Goal: Task Accomplishment & Management: Use online tool/utility

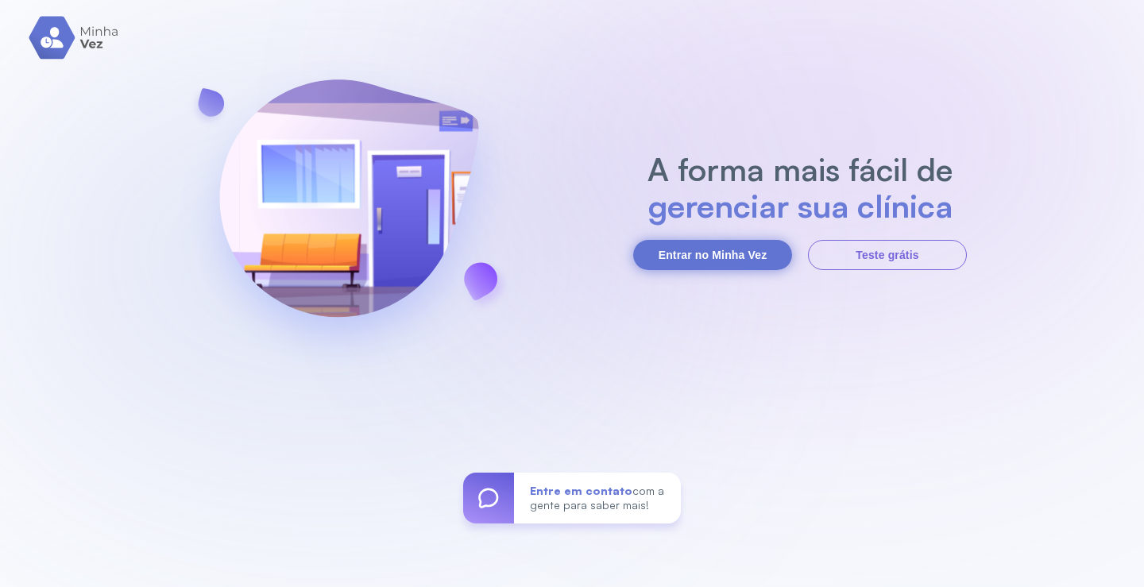
click at [745, 243] on button "Entrar no Minha Vez" at bounding box center [712, 255] width 159 height 30
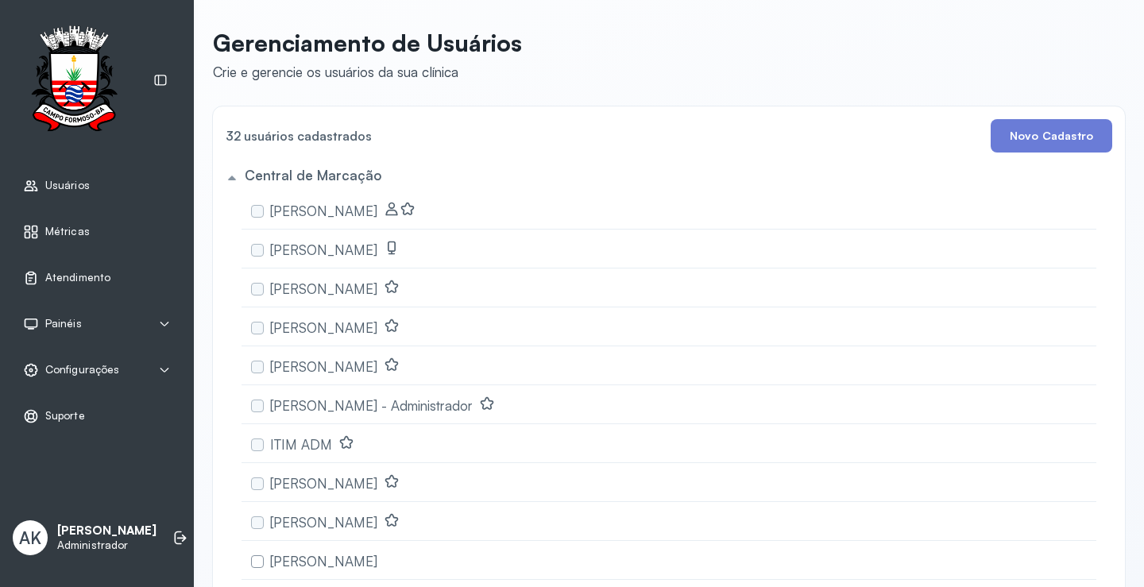
click at [72, 288] on div "Atendimento" at bounding box center [97, 278] width 175 height 37
click at [75, 281] on span "Atendimento" at bounding box center [78, 278] width 66 height 14
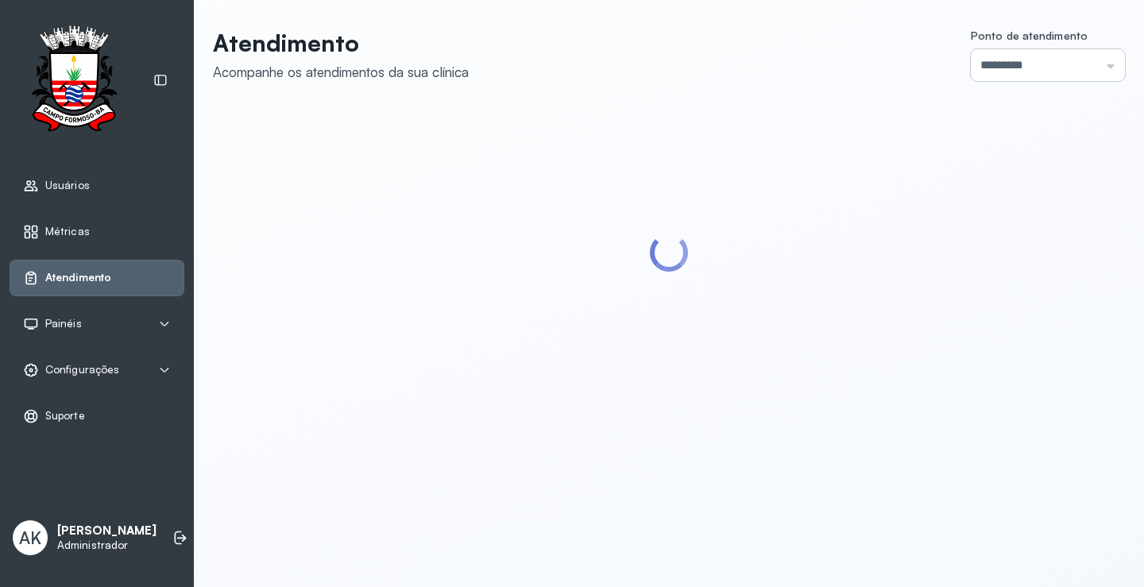
click at [1052, 55] on input "*********" at bounding box center [1048, 65] width 154 height 32
type input "******"
click at [1013, 105] on div "Atendimento Acompanhe os atendimentos da sua clínica Ponto de atendimento *****…" at bounding box center [669, 214] width 912 height 371
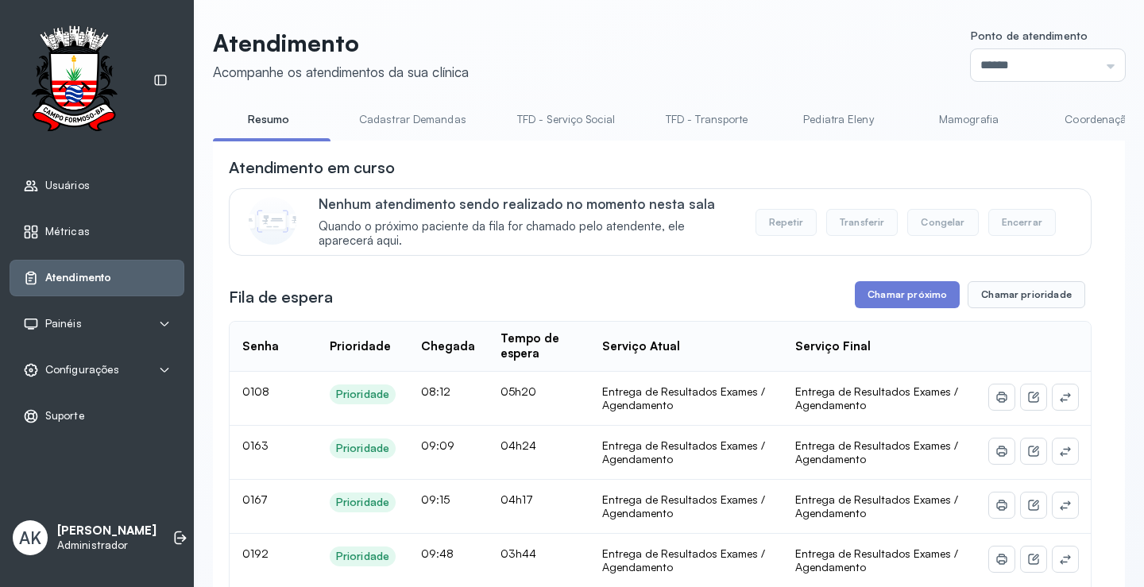
click at [1089, 119] on link "Coordenação" at bounding box center [1099, 119] width 111 height 26
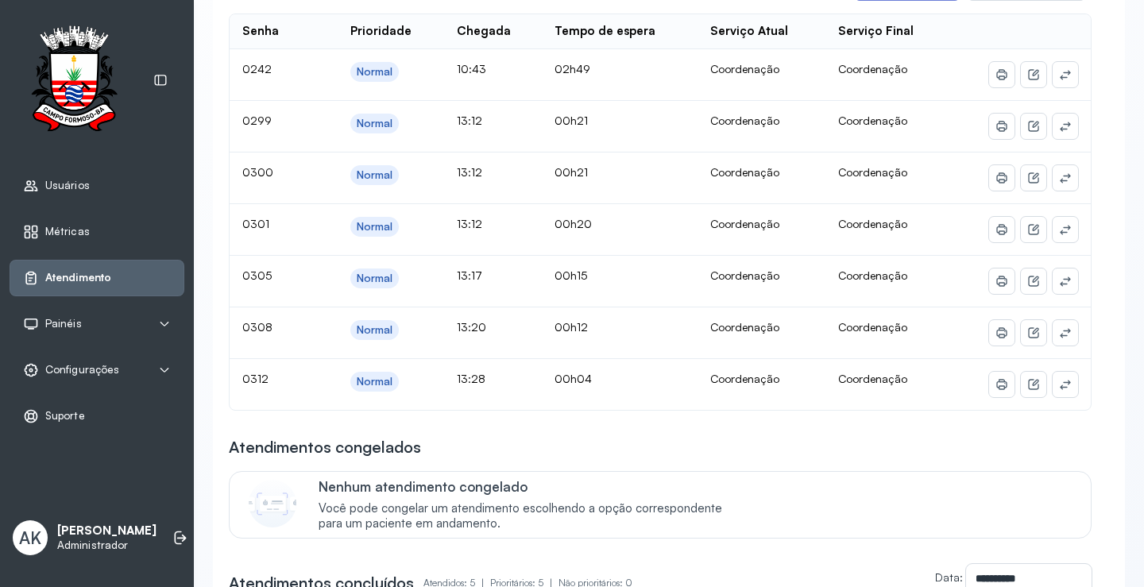
scroll to position [238, 0]
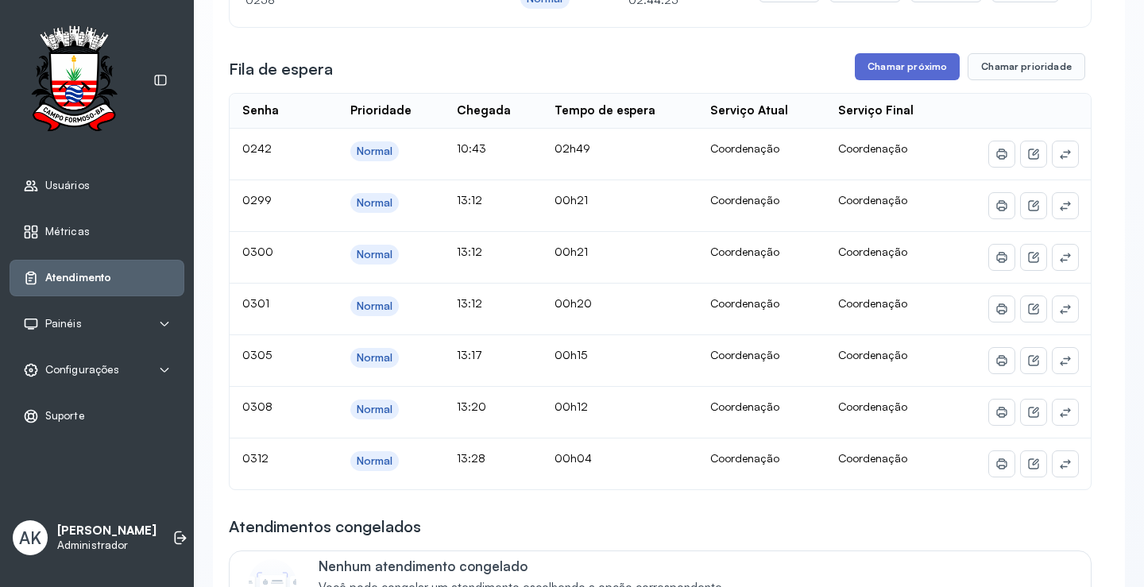
click at [907, 70] on button "Chamar próximo" at bounding box center [907, 66] width 105 height 27
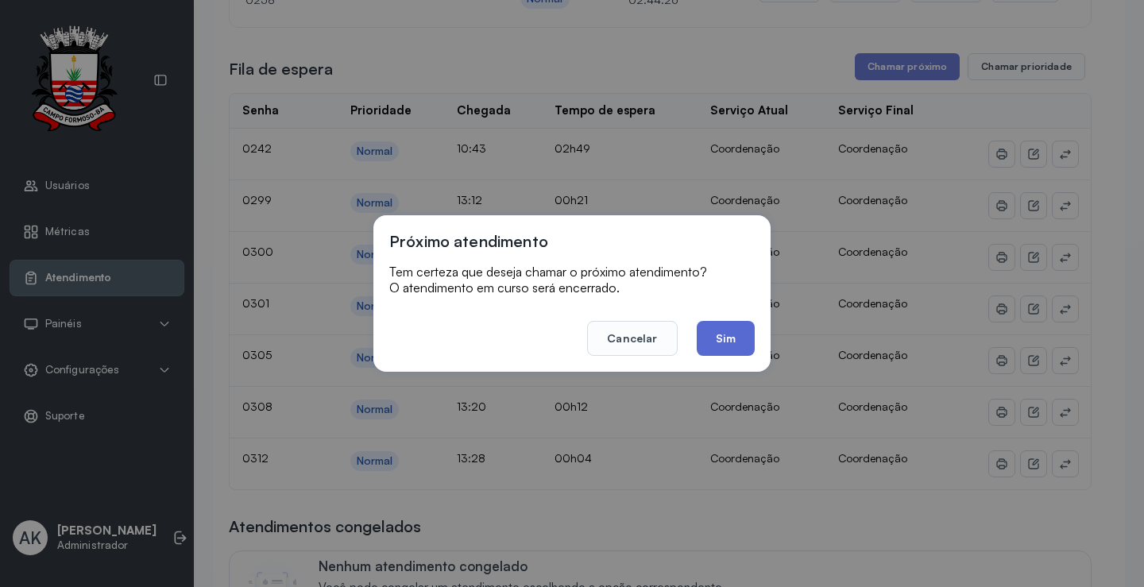
click at [714, 333] on button "Sim" at bounding box center [726, 338] width 58 height 35
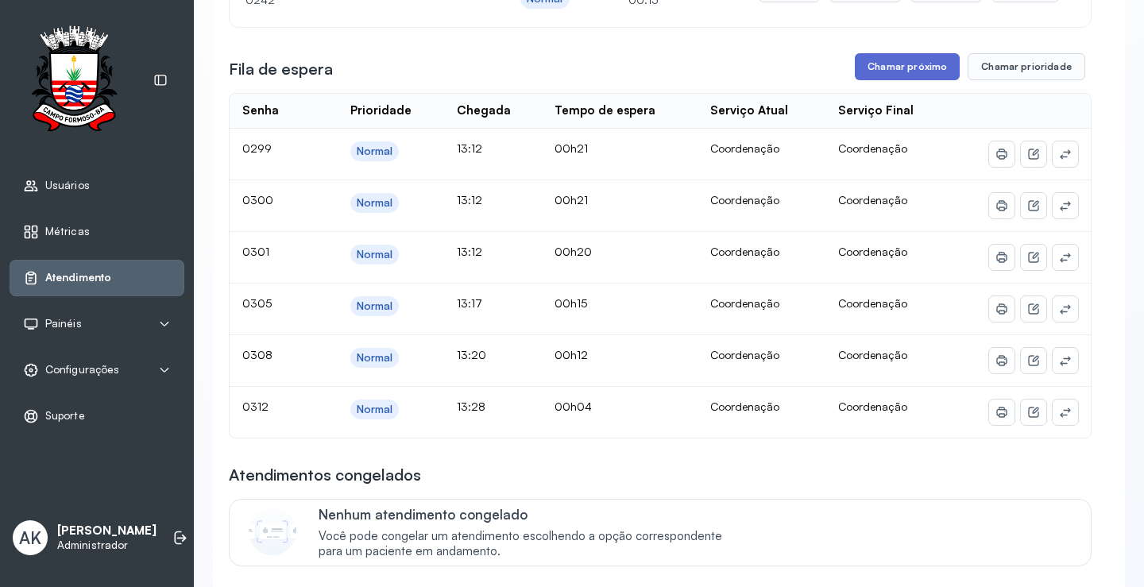
click at [904, 64] on button "Chamar próximo" at bounding box center [907, 66] width 105 height 27
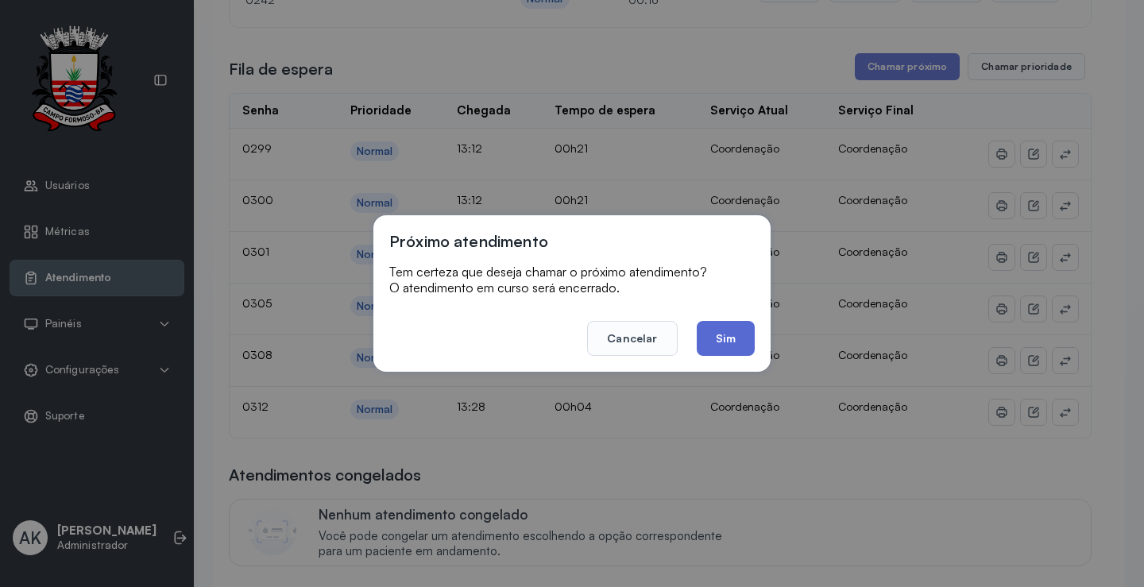
click at [729, 338] on button "Sim" at bounding box center [726, 338] width 58 height 35
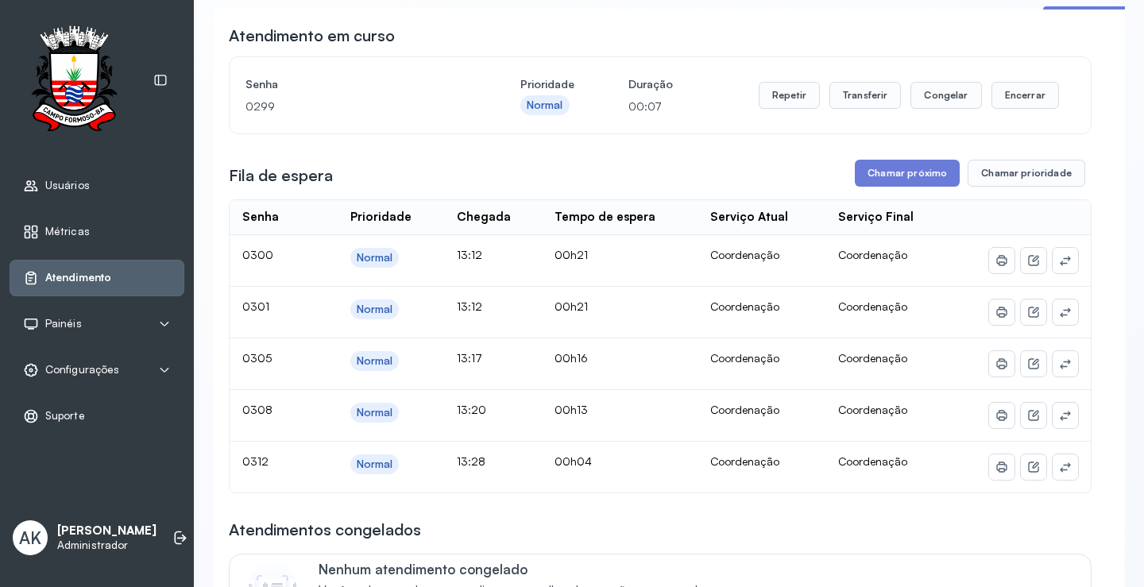
scroll to position [159, 0]
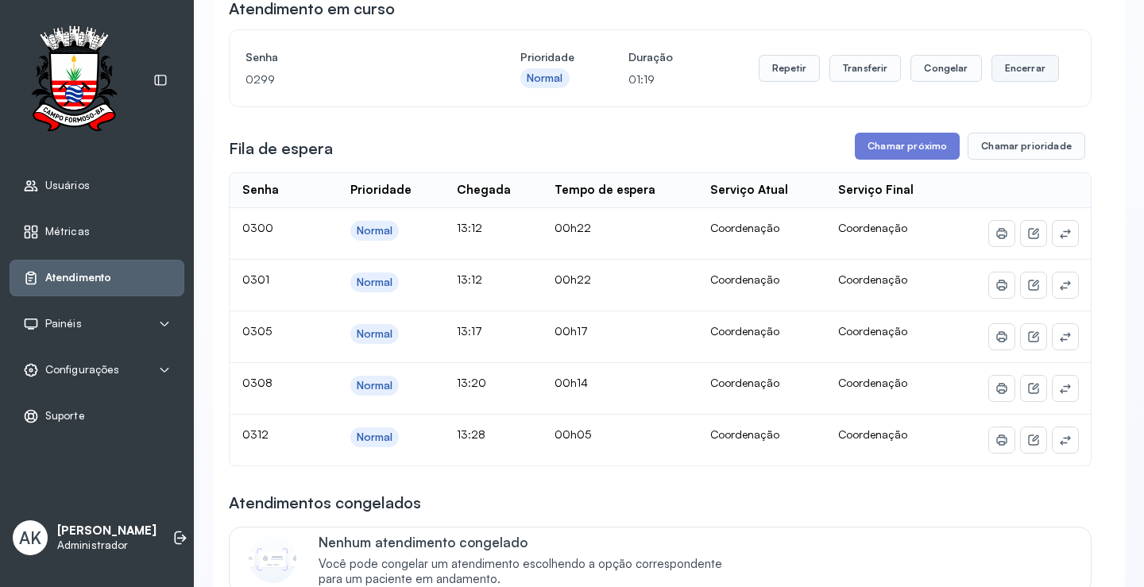
click at [1016, 76] on button "Encerrar" at bounding box center [1026, 68] width 68 height 27
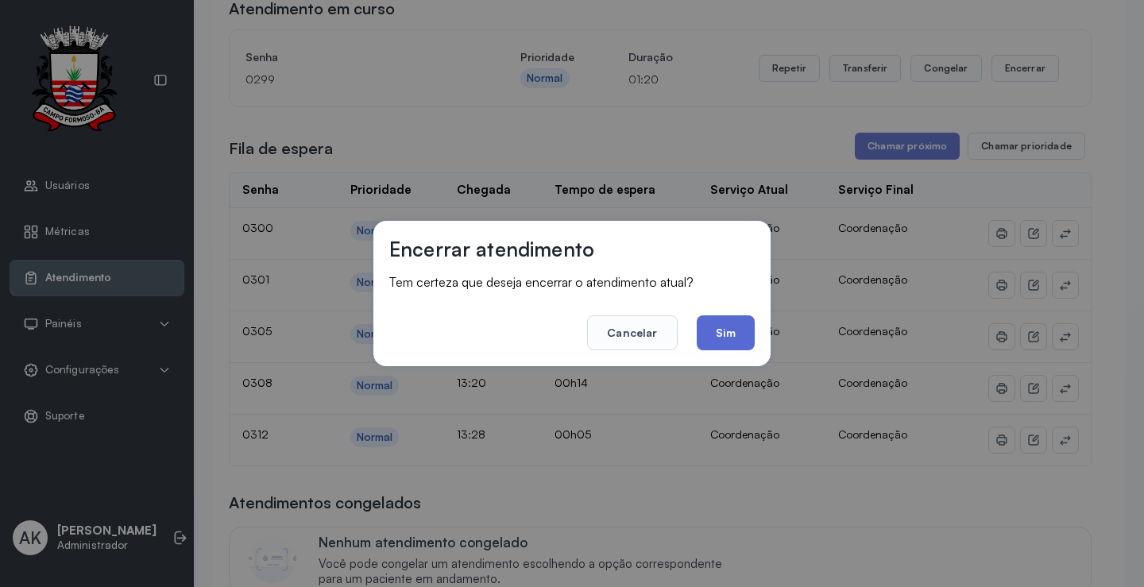
click at [731, 343] on button "Sim" at bounding box center [726, 333] width 58 height 35
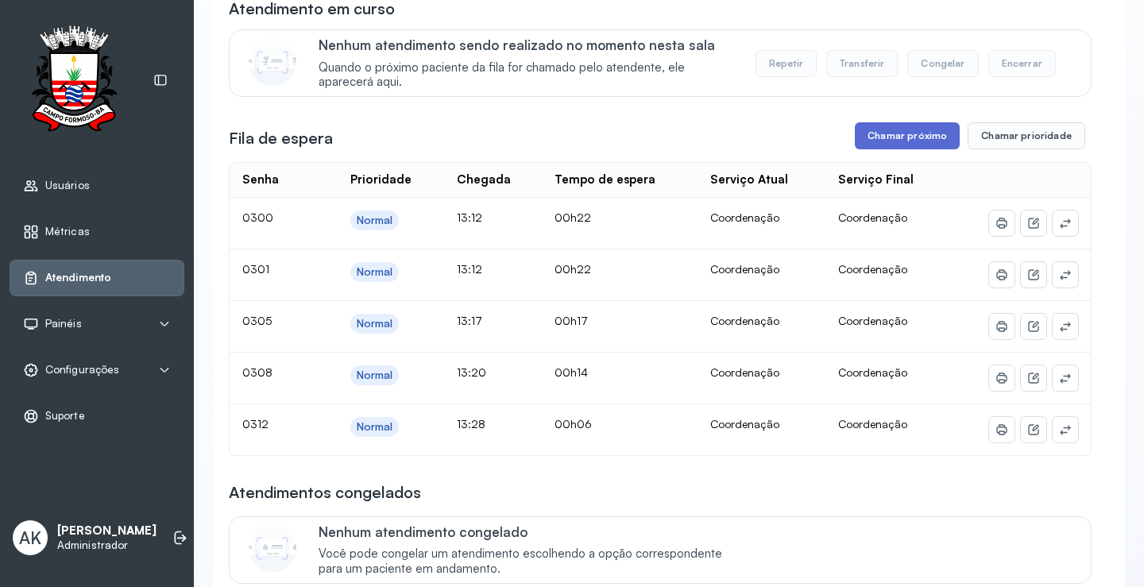
click at [893, 137] on button "Chamar próximo" at bounding box center [907, 135] width 105 height 27
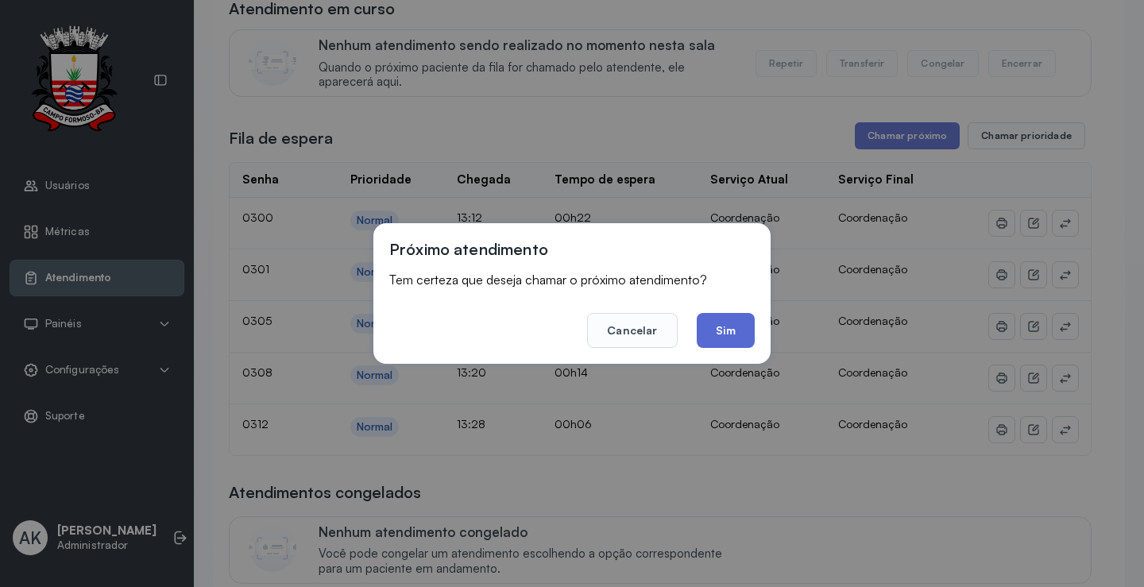
click at [742, 334] on button "Sim" at bounding box center [726, 330] width 58 height 35
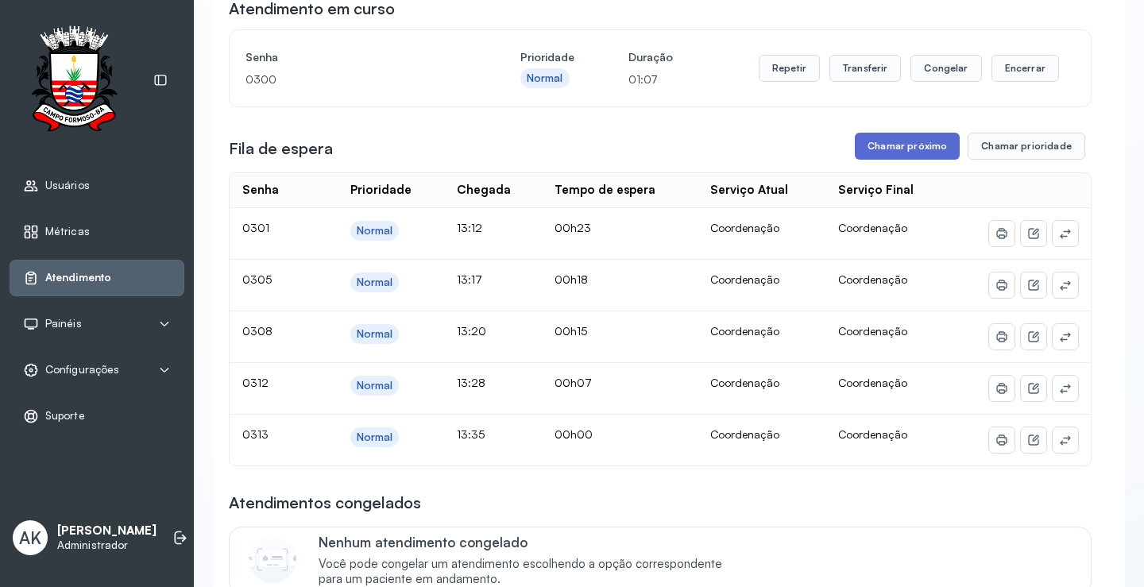
click at [902, 160] on button "Chamar próximo" at bounding box center [907, 146] width 105 height 27
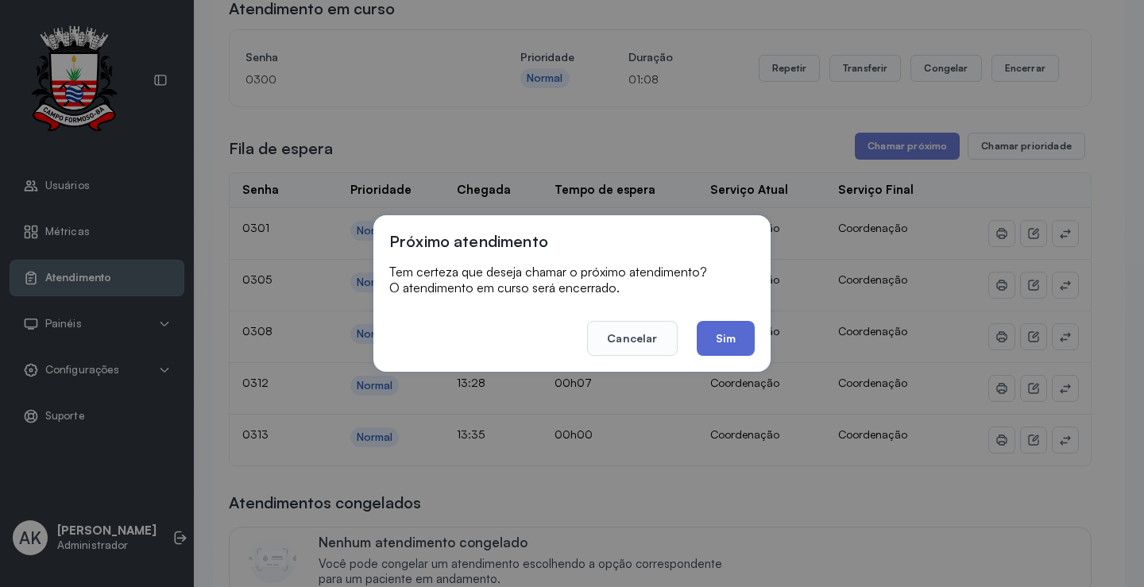
click at [714, 325] on button "Sim" at bounding box center [726, 338] width 58 height 35
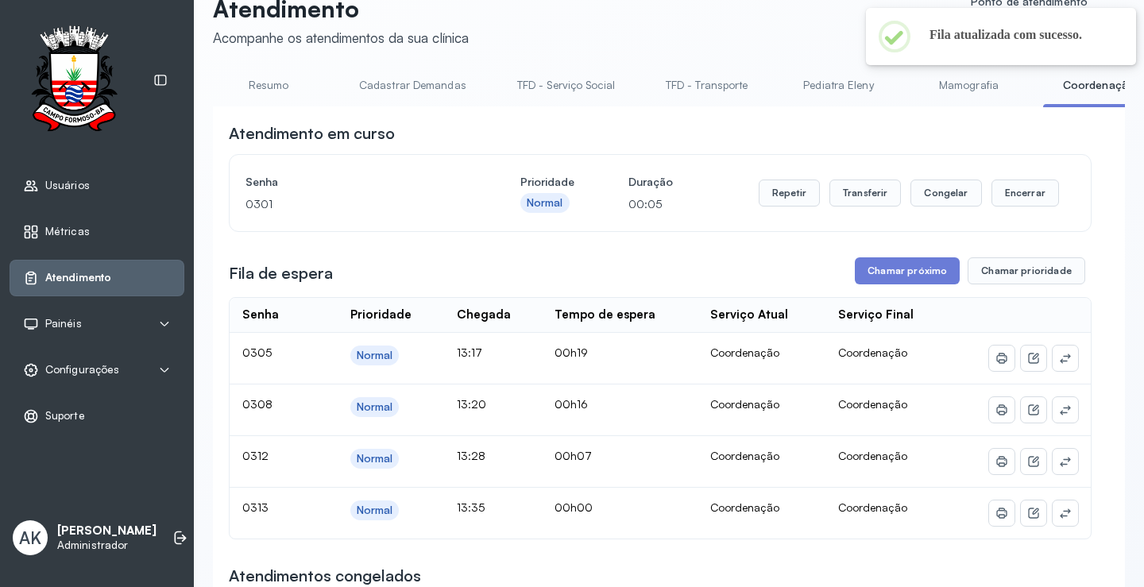
scroll to position [0, 0]
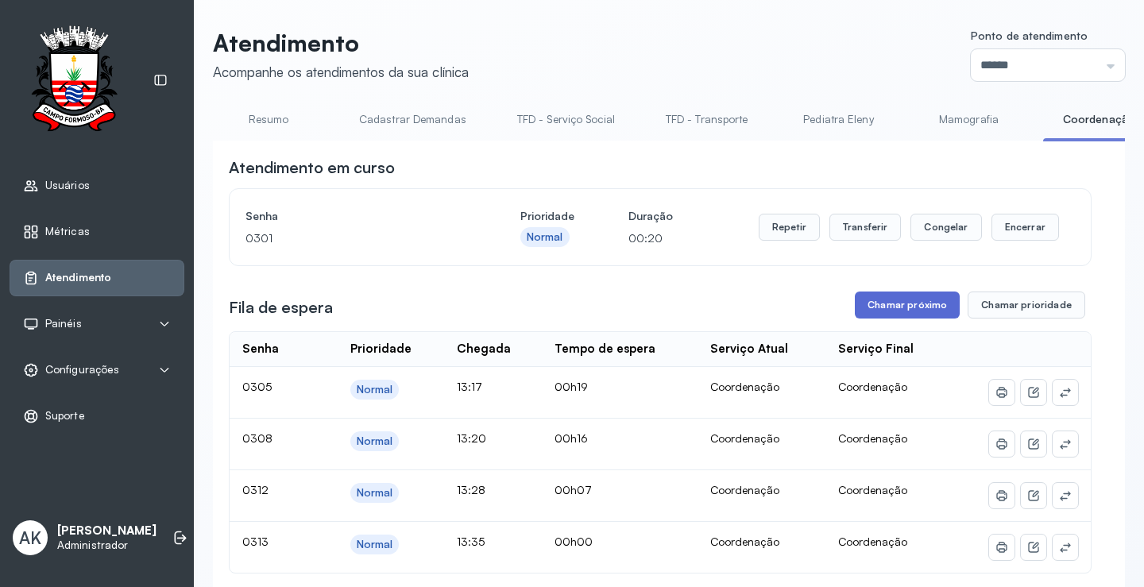
click at [879, 310] on button "Chamar próximo" at bounding box center [907, 305] width 105 height 27
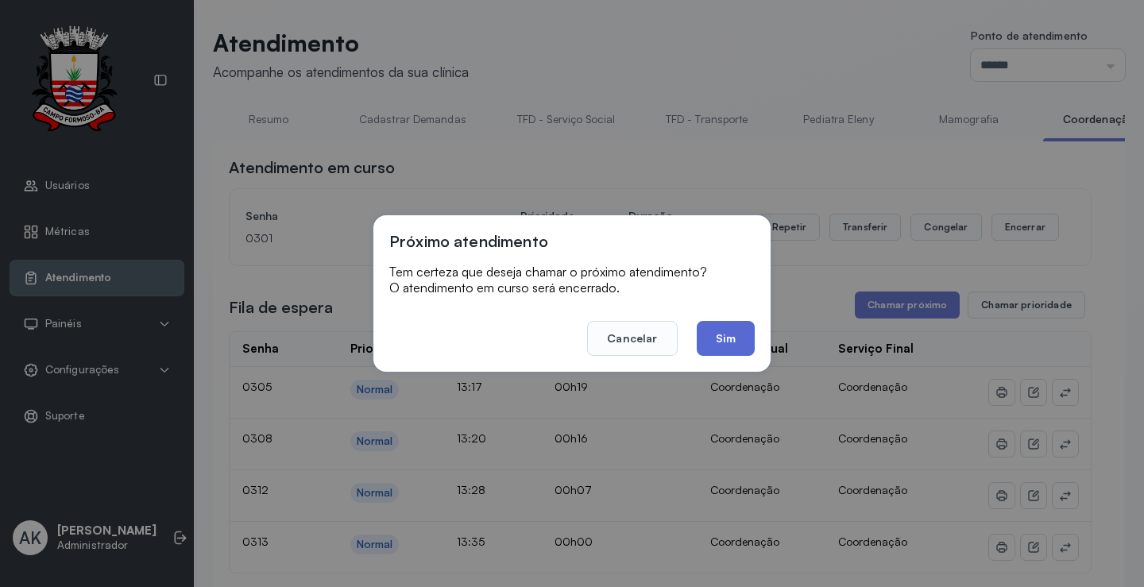
click at [738, 335] on button "Sim" at bounding box center [726, 338] width 58 height 35
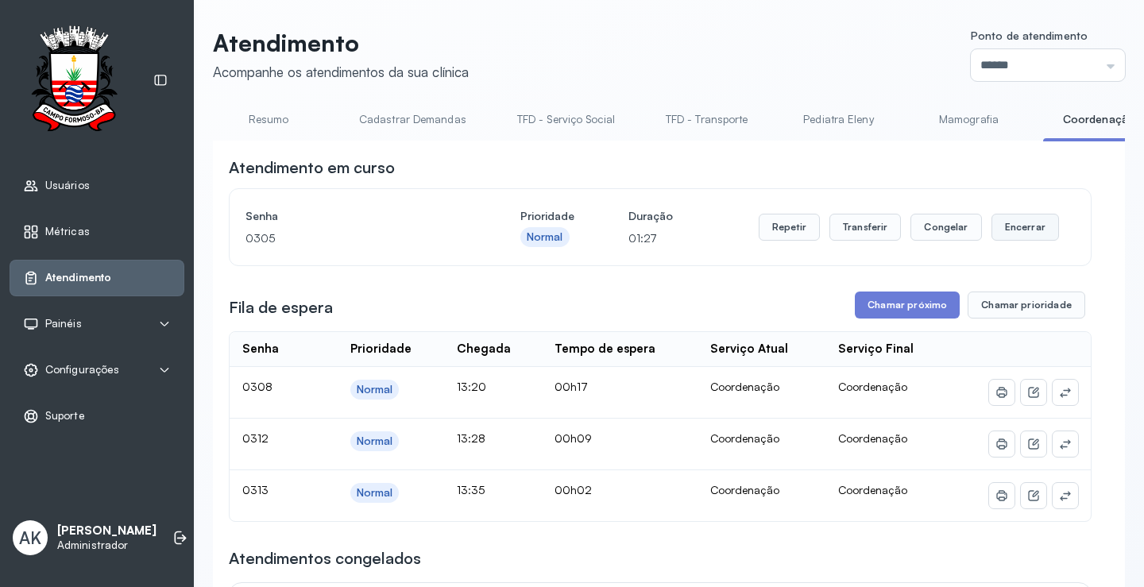
drag, startPoint x: 972, startPoint y: 243, endPoint x: 997, endPoint y: 238, distance: 26.0
click at [975, 241] on div "Repetir Transferir Congelar Encerrar" at bounding box center [909, 227] width 300 height 27
click at [997, 238] on button "Encerrar" at bounding box center [1026, 227] width 68 height 27
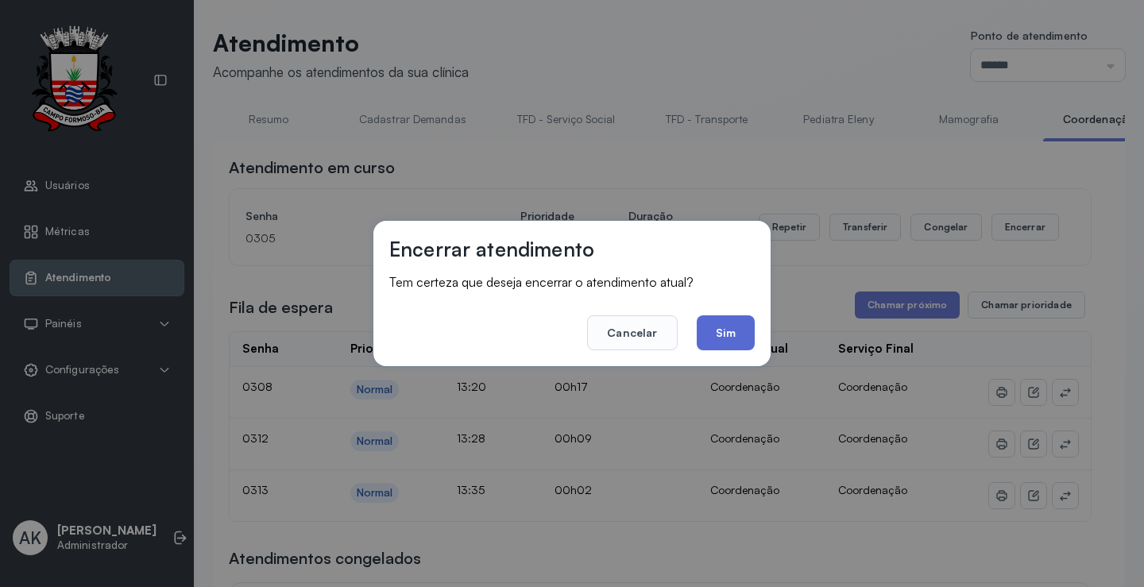
click at [742, 345] on button "Sim" at bounding box center [726, 333] width 58 height 35
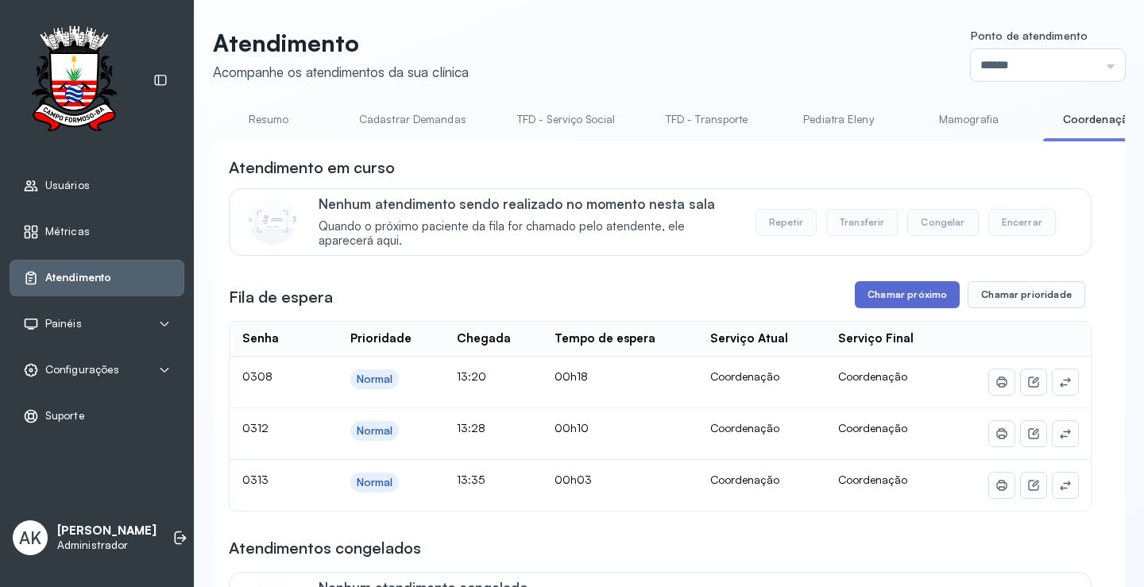
click at [906, 306] on button "Chamar próximo" at bounding box center [907, 294] width 105 height 27
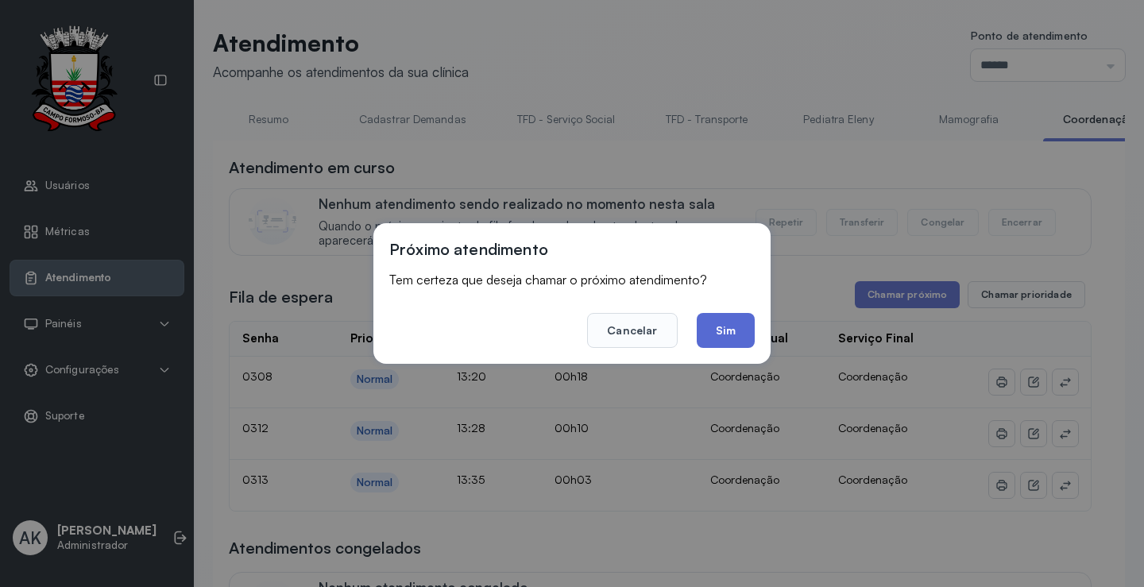
click at [732, 322] on button "Sim" at bounding box center [726, 330] width 58 height 35
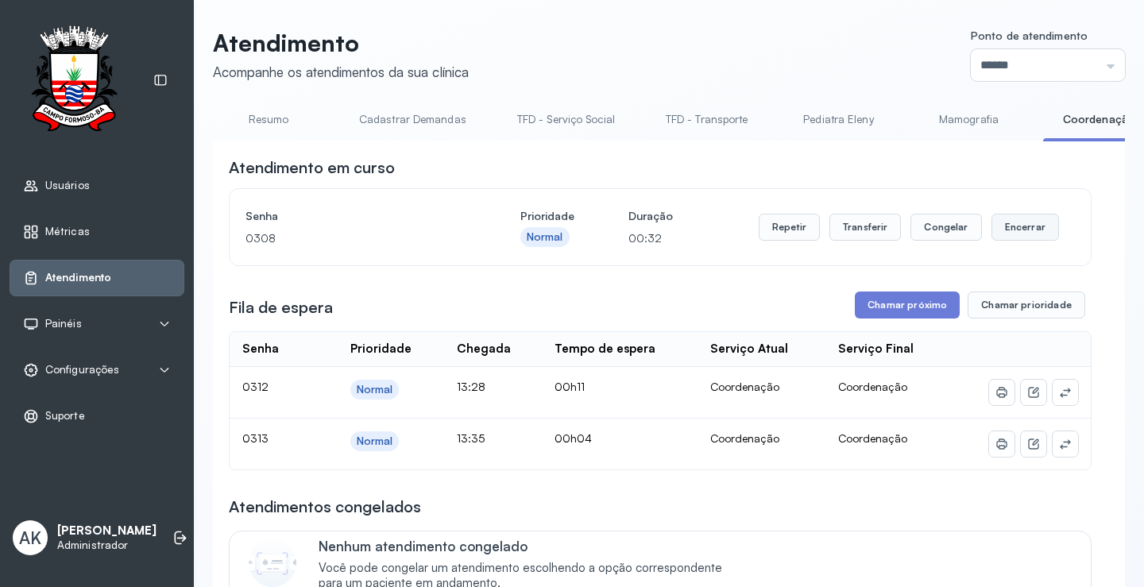
click at [1028, 241] on button "Encerrar" at bounding box center [1026, 227] width 68 height 27
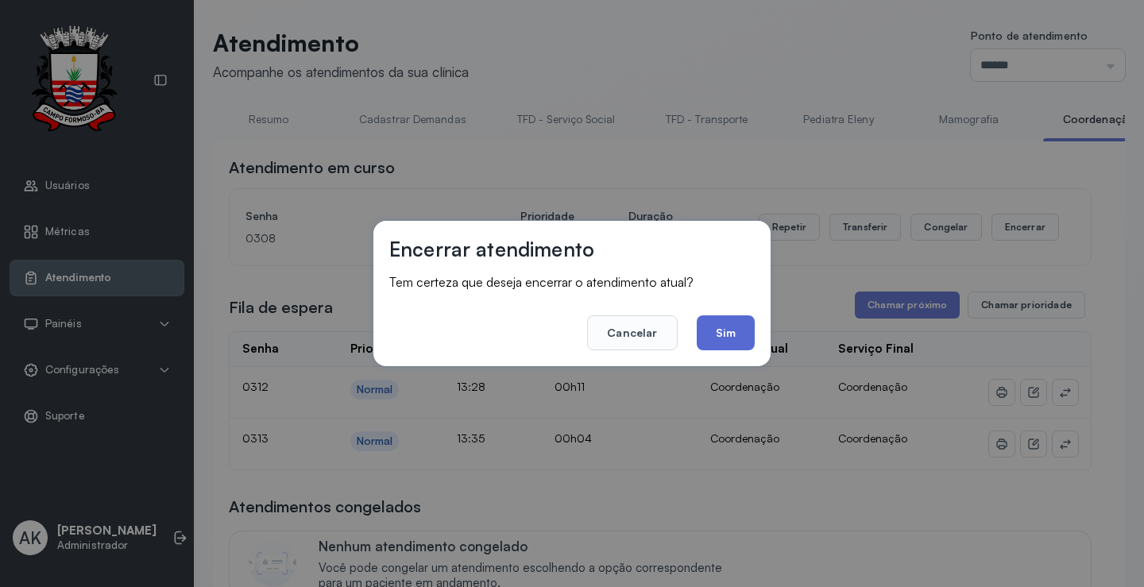
click at [742, 339] on button "Sim" at bounding box center [726, 333] width 58 height 35
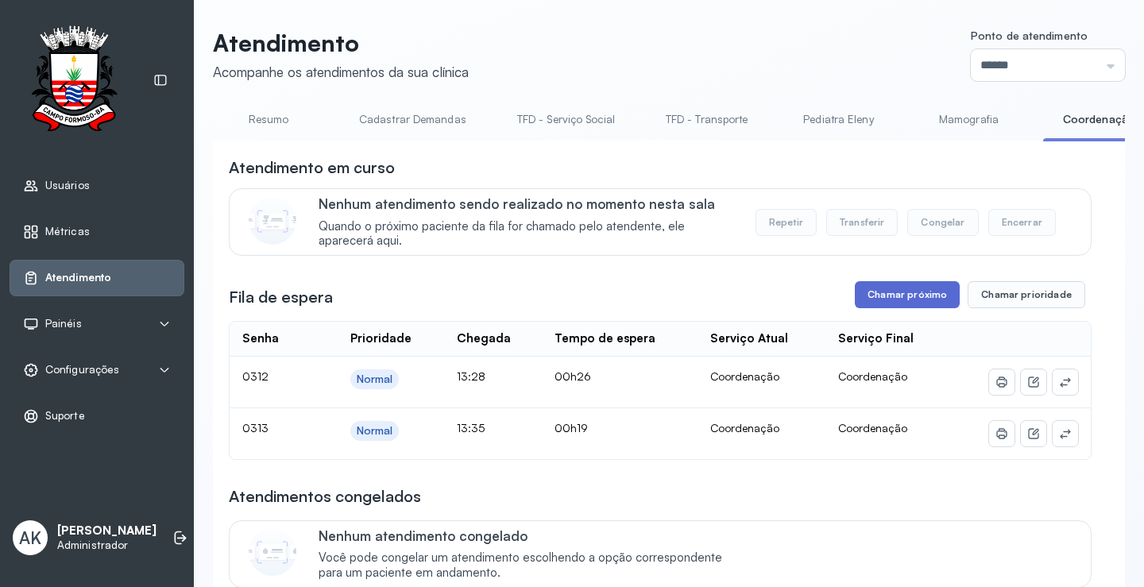
click at [905, 290] on button "Chamar próximo" at bounding box center [907, 294] width 105 height 27
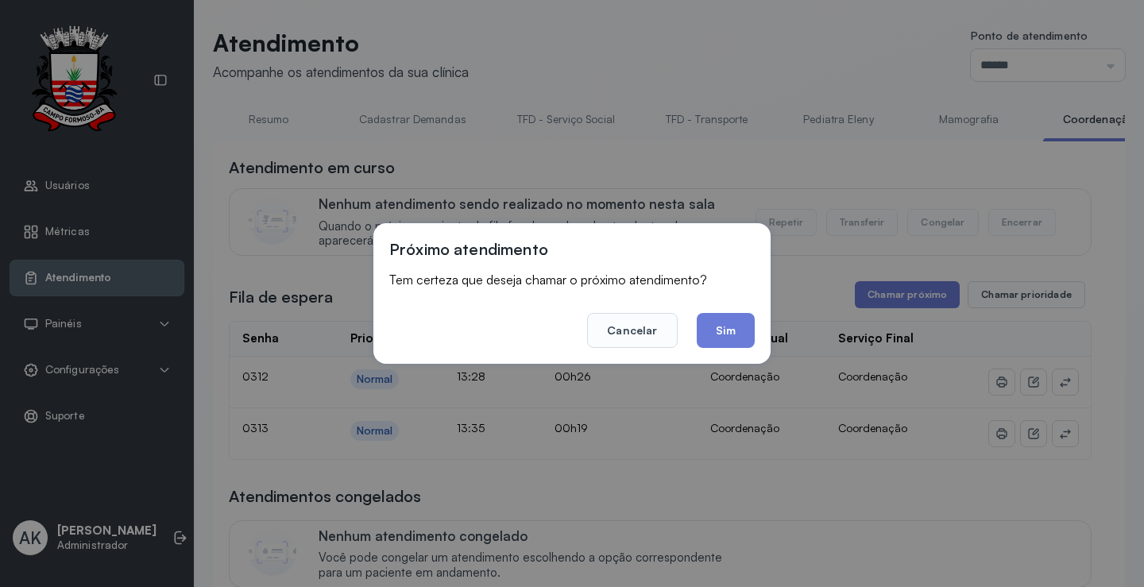
click at [741, 350] on div "Próximo atendimento Tem certeza que deseja chamar o próximo atendimento? Cancel…" at bounding box center [572, 293] width 397 height 141
click at [727, 327] on button "Sim" at bounding box center [726, 330] width 58 height 35
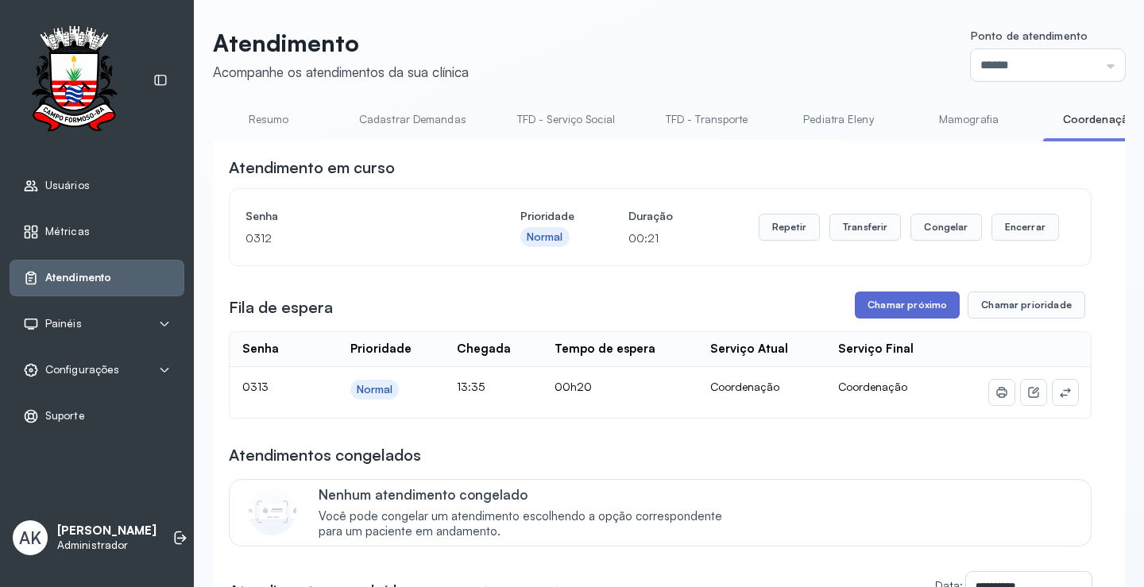
click at [884, 314] on button "Chamar próximo" at bounding box center [907, 305] width 105 height 27
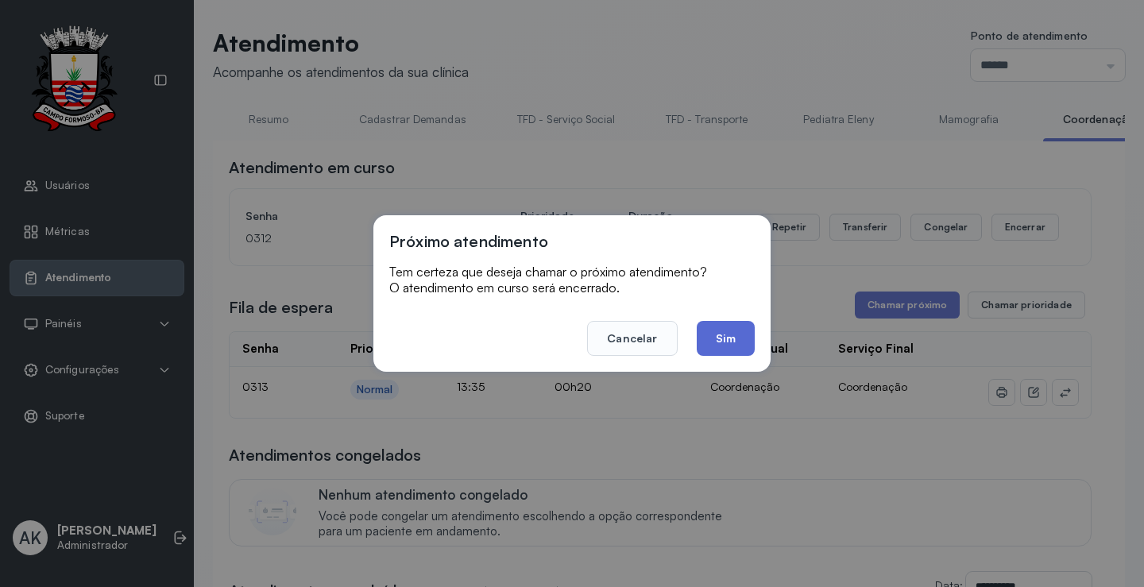
click at [719, 339] on button "Sim" at bounding box center [726, 338] width 58 height 35
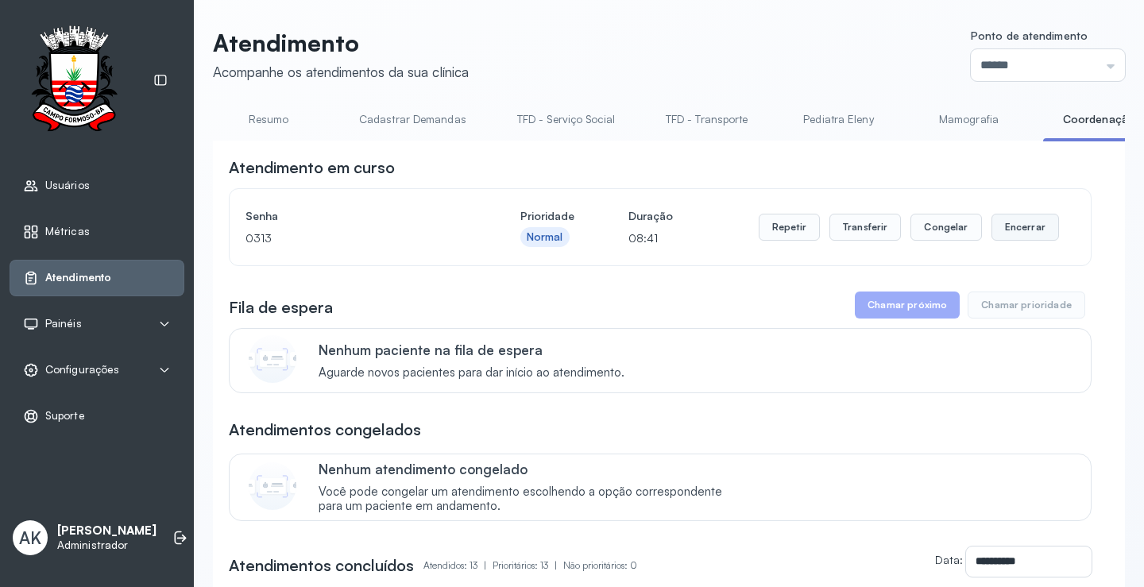
click at [1030, 220] on button "Encerrar" at bounding box center [1026, 227] width 68 height 27
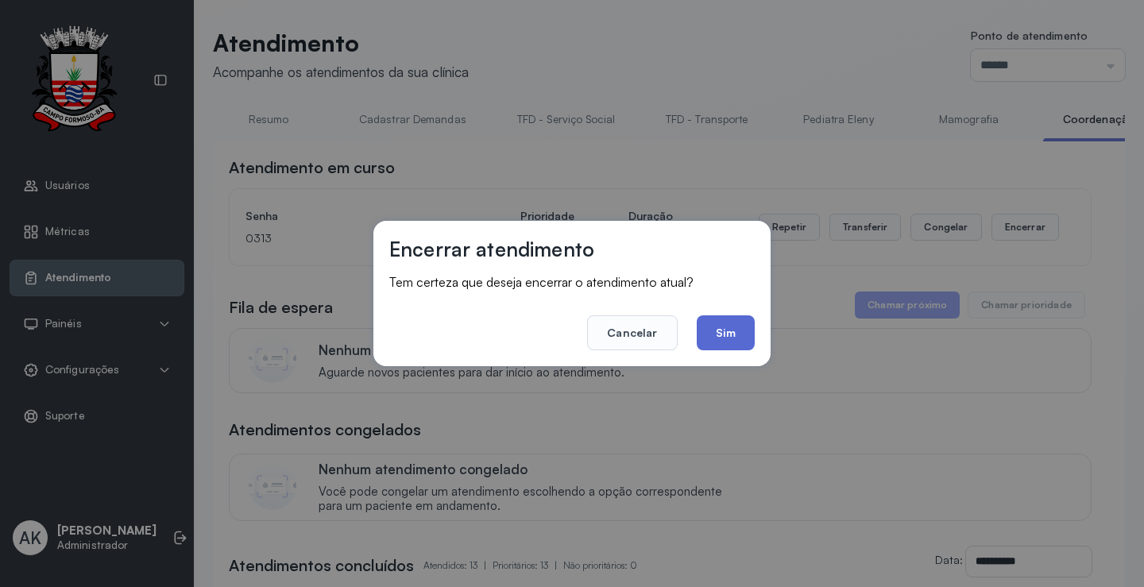
click at [748, 340] on button "Sim" at bounding box center [726, 333] width 58 height 35
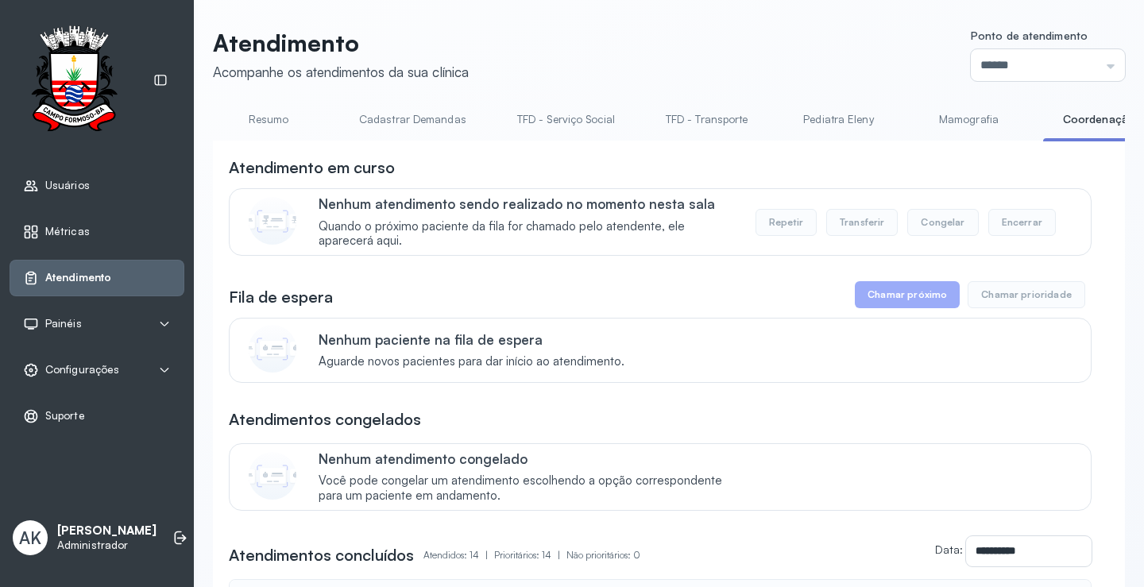
click at [101, 274] on span "Atendimento" at bounding box center [78, 278] width 66 height 14
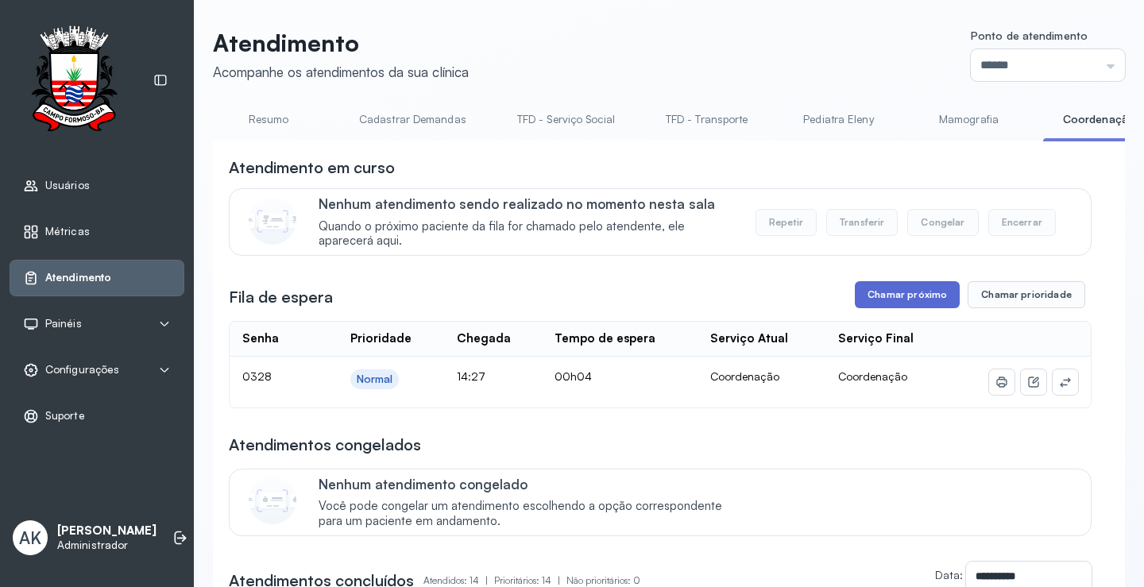
click at [893, 294] on button "Chamar próximo" at bounding box center [907, 294] width 105 height 27
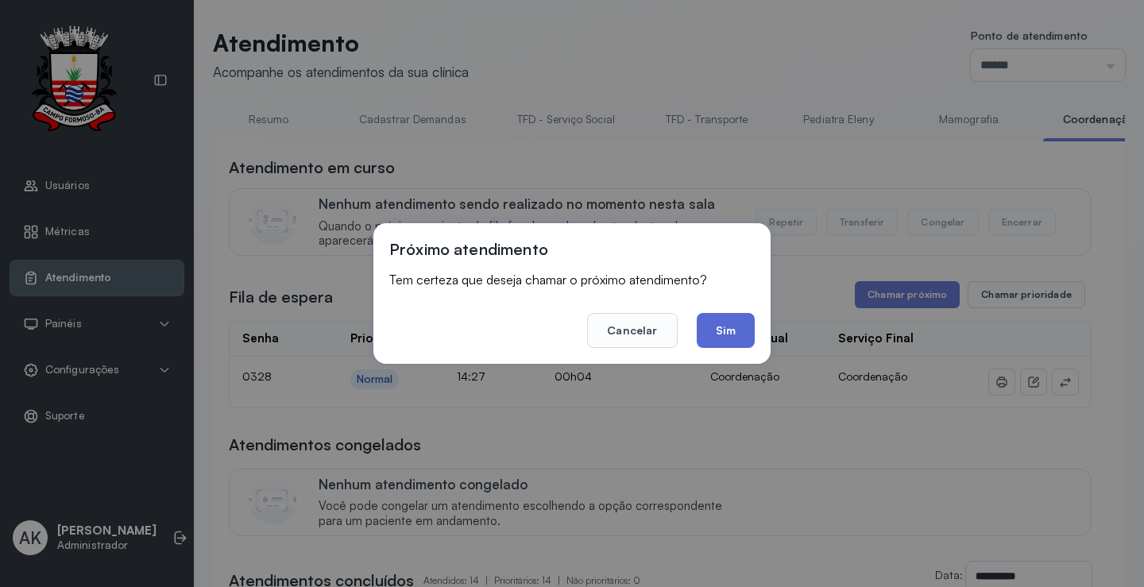
click at [721, 328] on button "Sim" at bounding box center [726, 330] width 58 height 35
